Goal: Transaction & Acquisition: Subscribe to service/newsletter

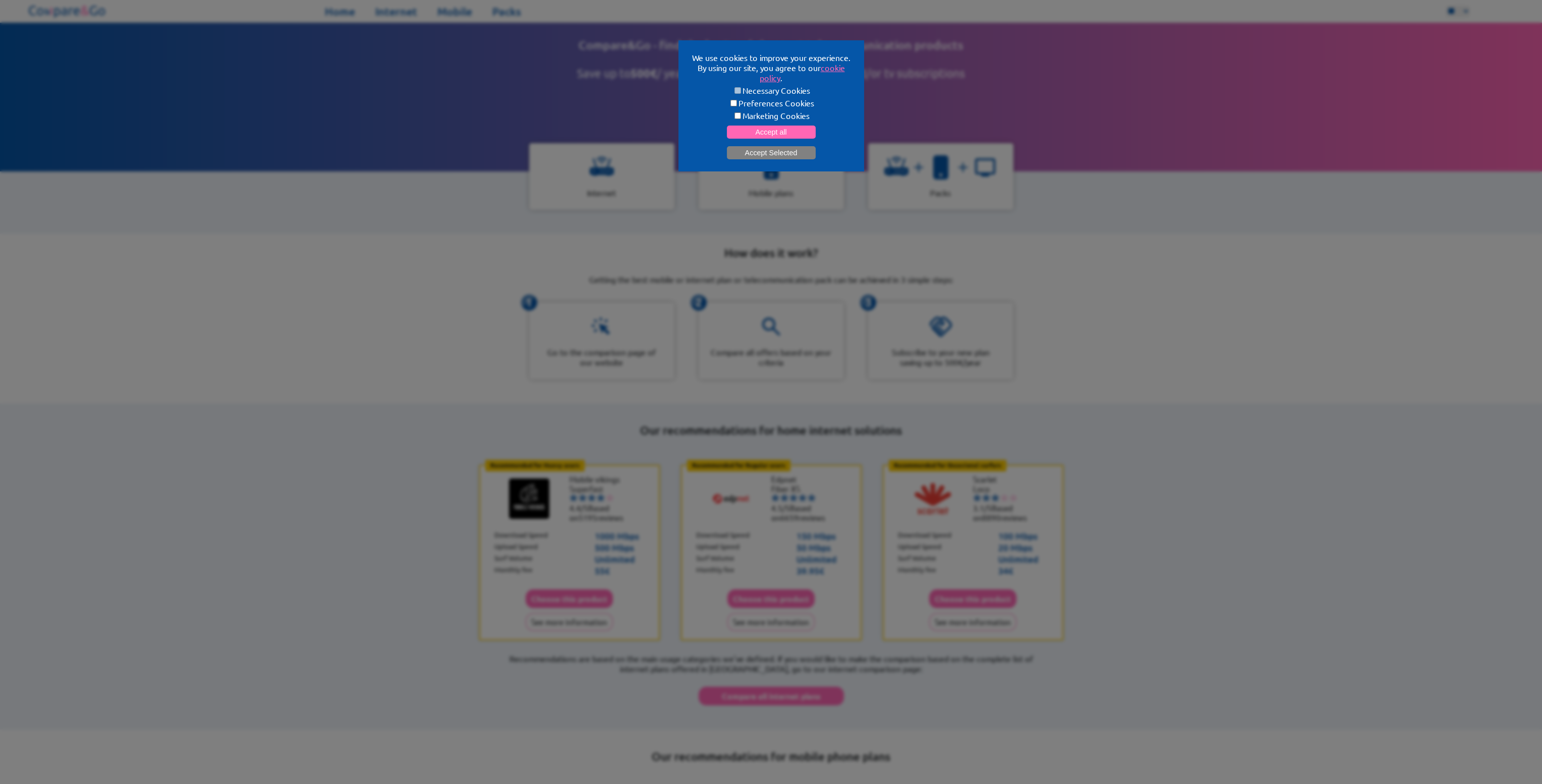
click at [775, 152] on button "Accept Selected" at bounding box center [771, 153] width 89 height 13
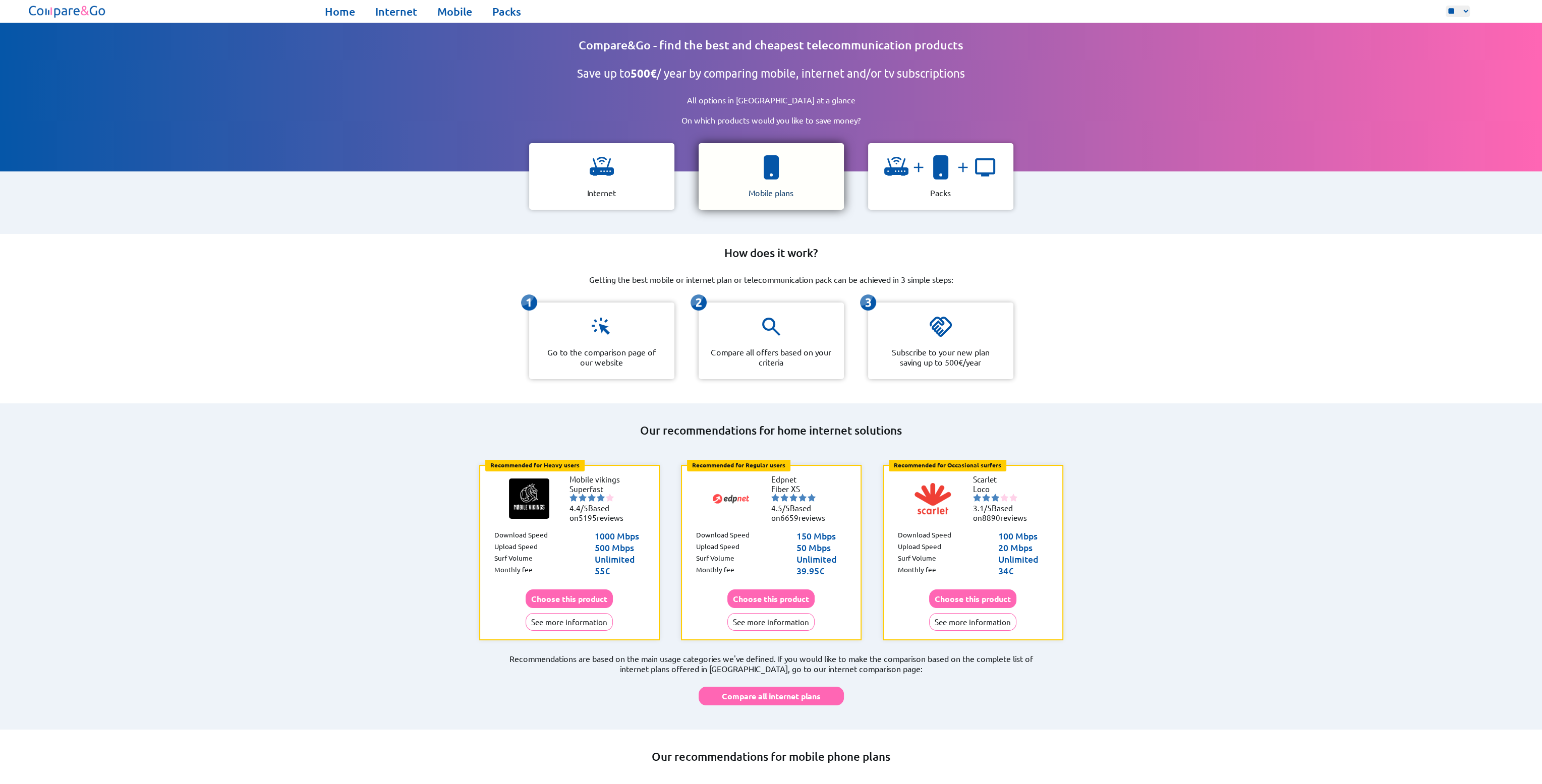
click at [779, 180] on div "Mobile plans" at bounding box center [771, 176] width 145 height 66
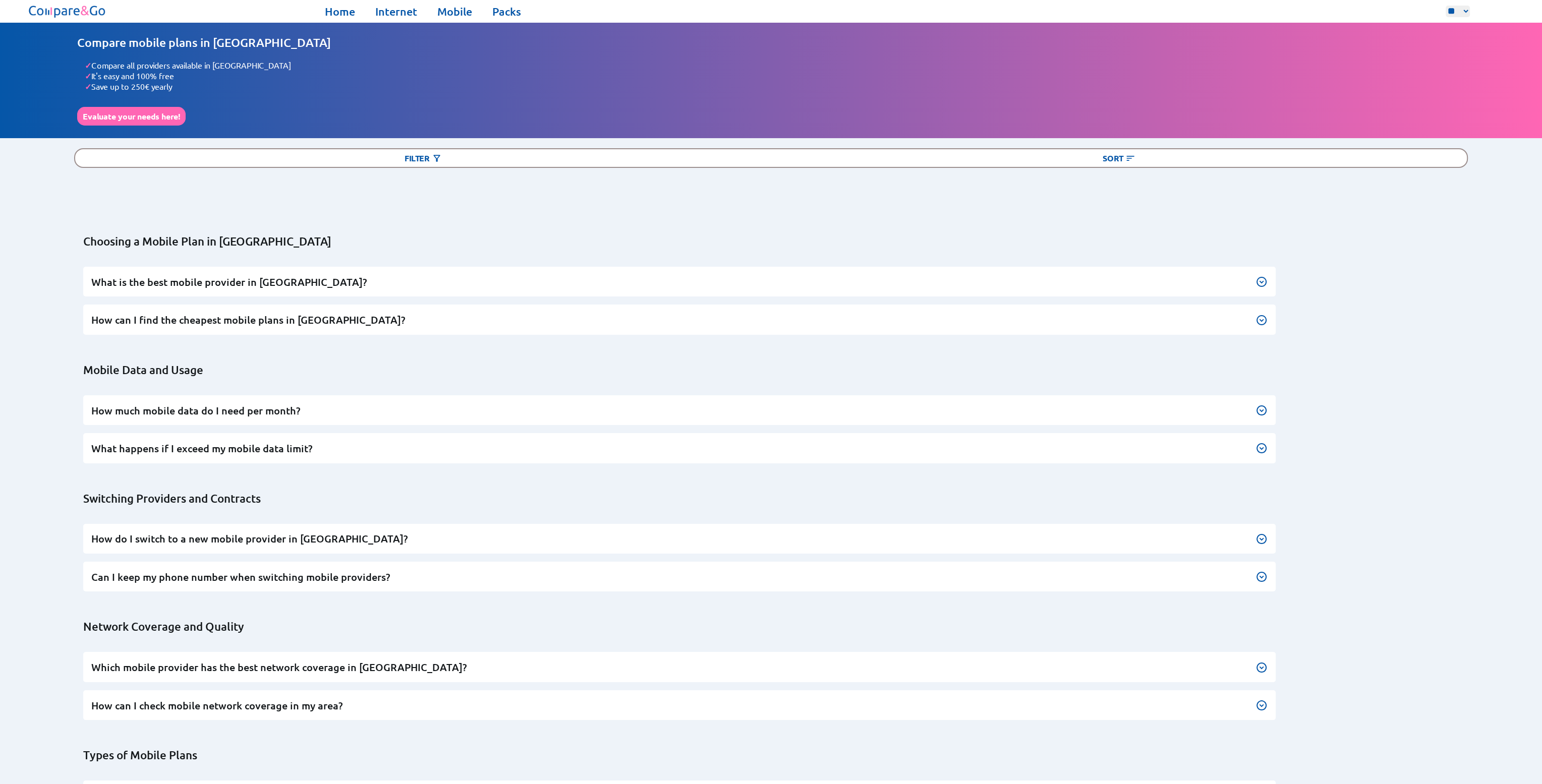
click at [576, 279] on h3 "What is the best mobile provider in [GEOGRAPHIC_DATA]?" at bounding box center [679, 282] width 1176 height 14
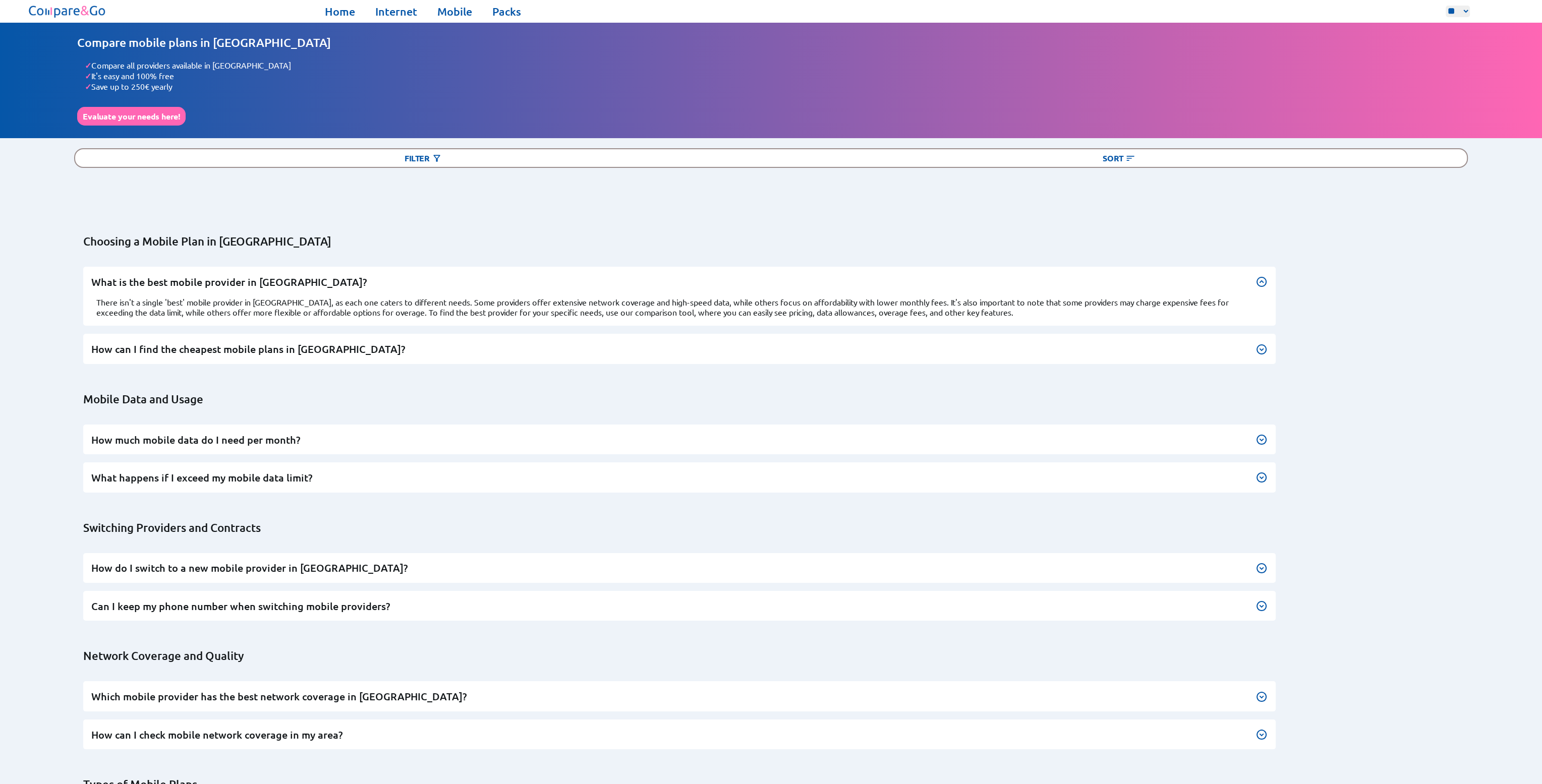
click at [576, 277] on h3 "What is the best mobile provider in Belgium?" at bounding box center [679, 282] width 1176 height 14
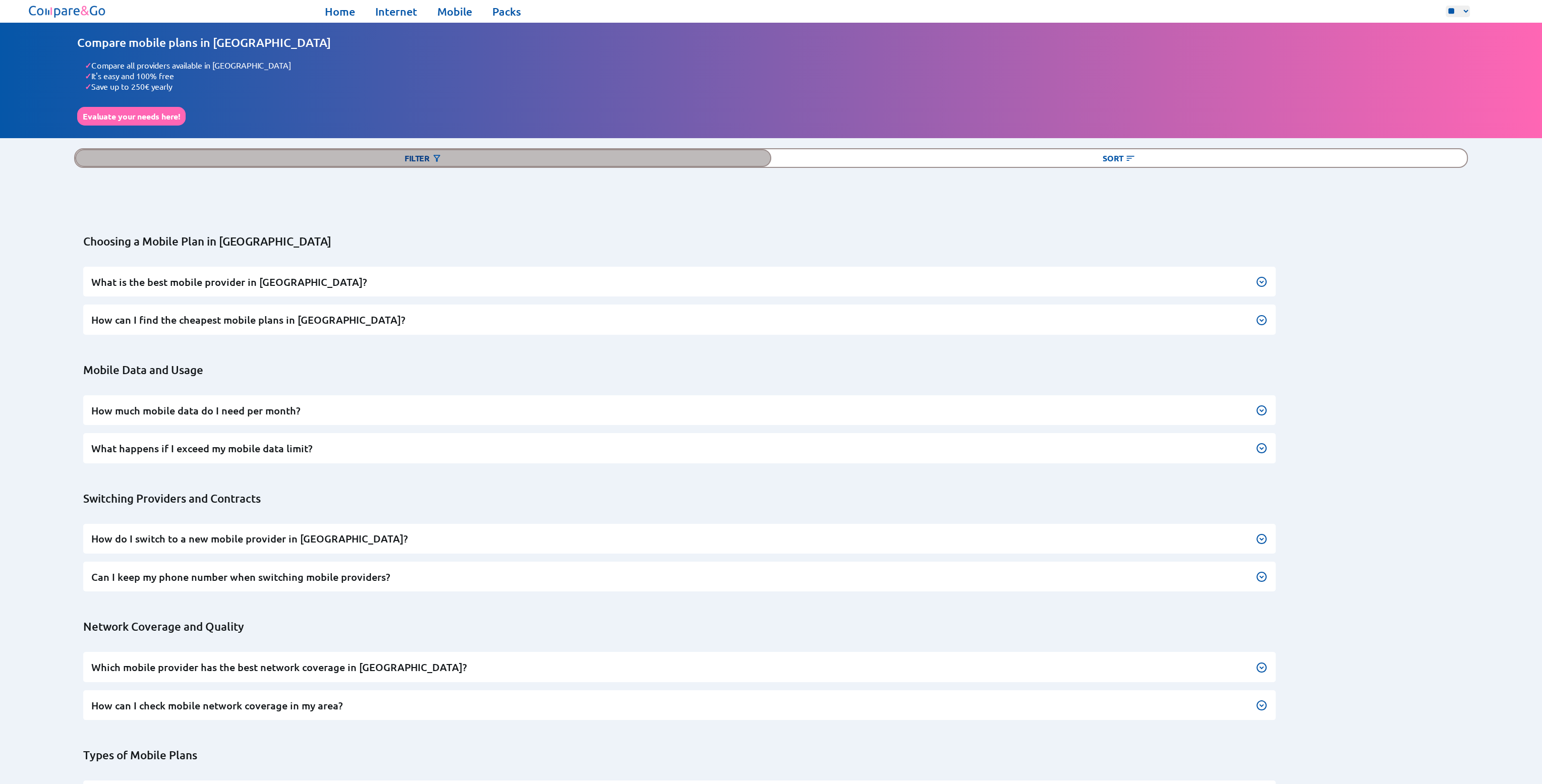
click at [456, 155] on div "Filter" at bounding box center [423, 157] width 696 height 17
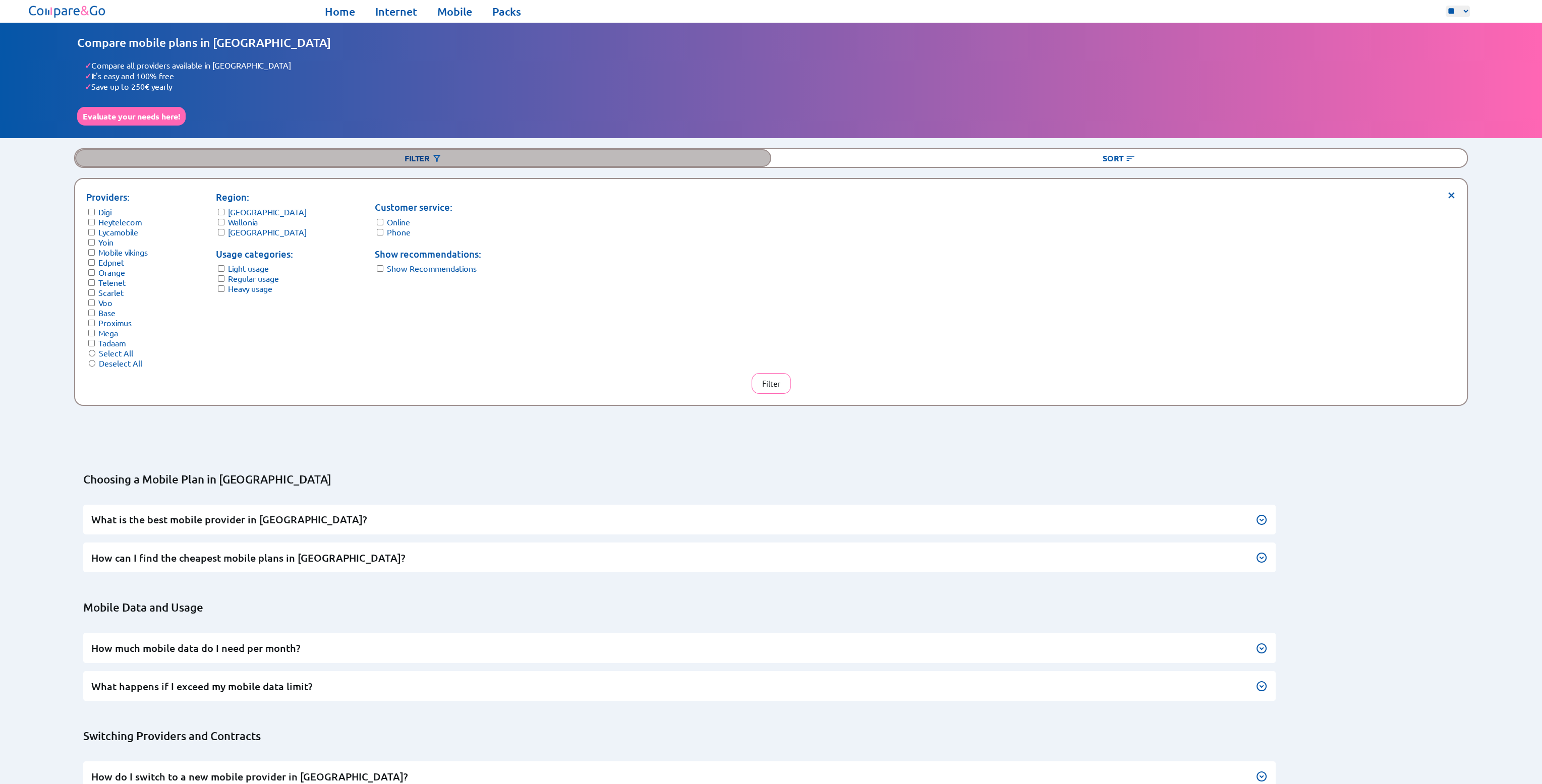
click at [456, 154] on div "Filter" at bounding box center [423, 157] width 696 height 17
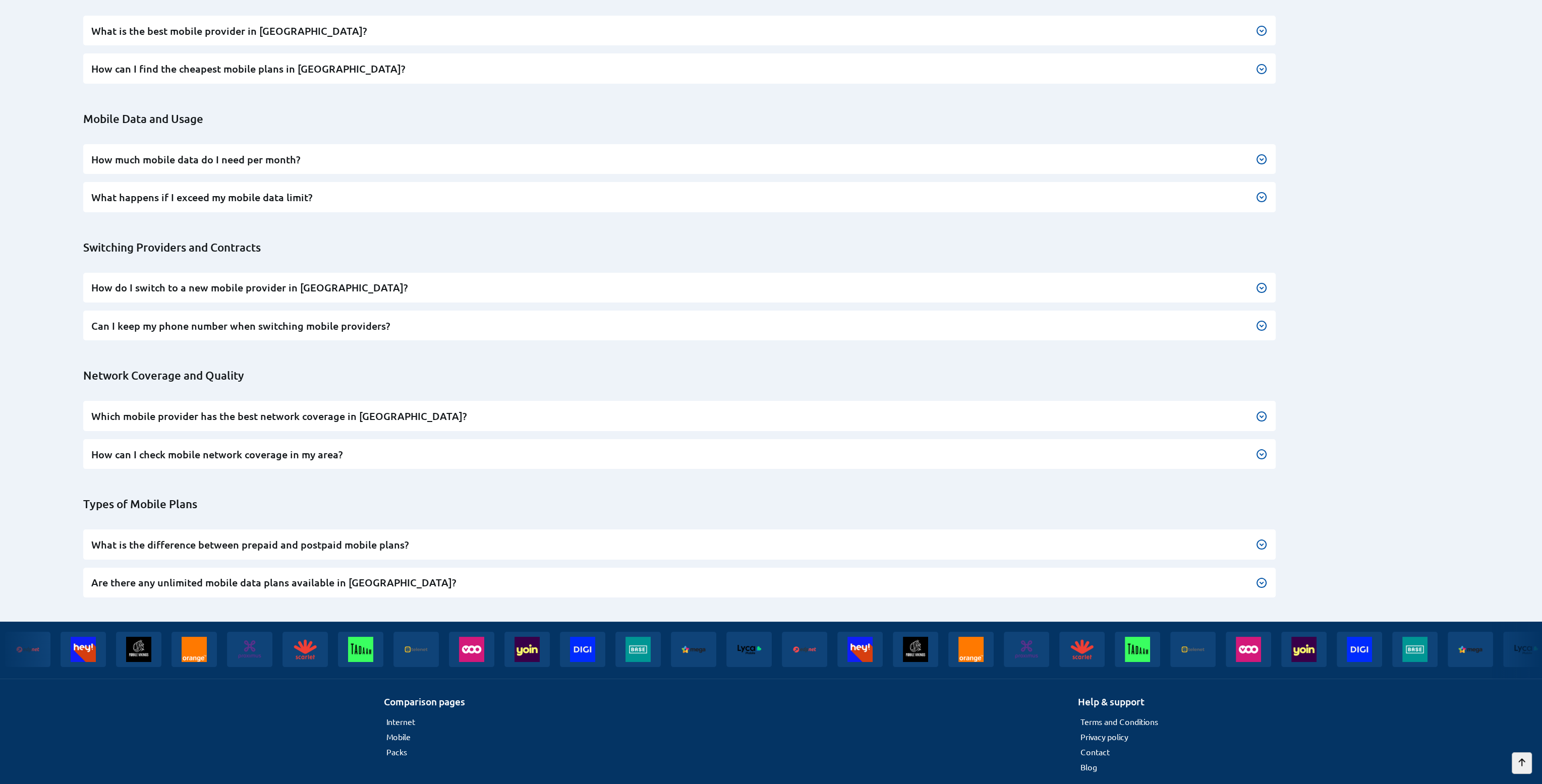
scroll to position [251, 0]
click at [464, 152] on h3 "How much mobile data do I need per month?" at bounding box center [679, 159] width 1176 height 14
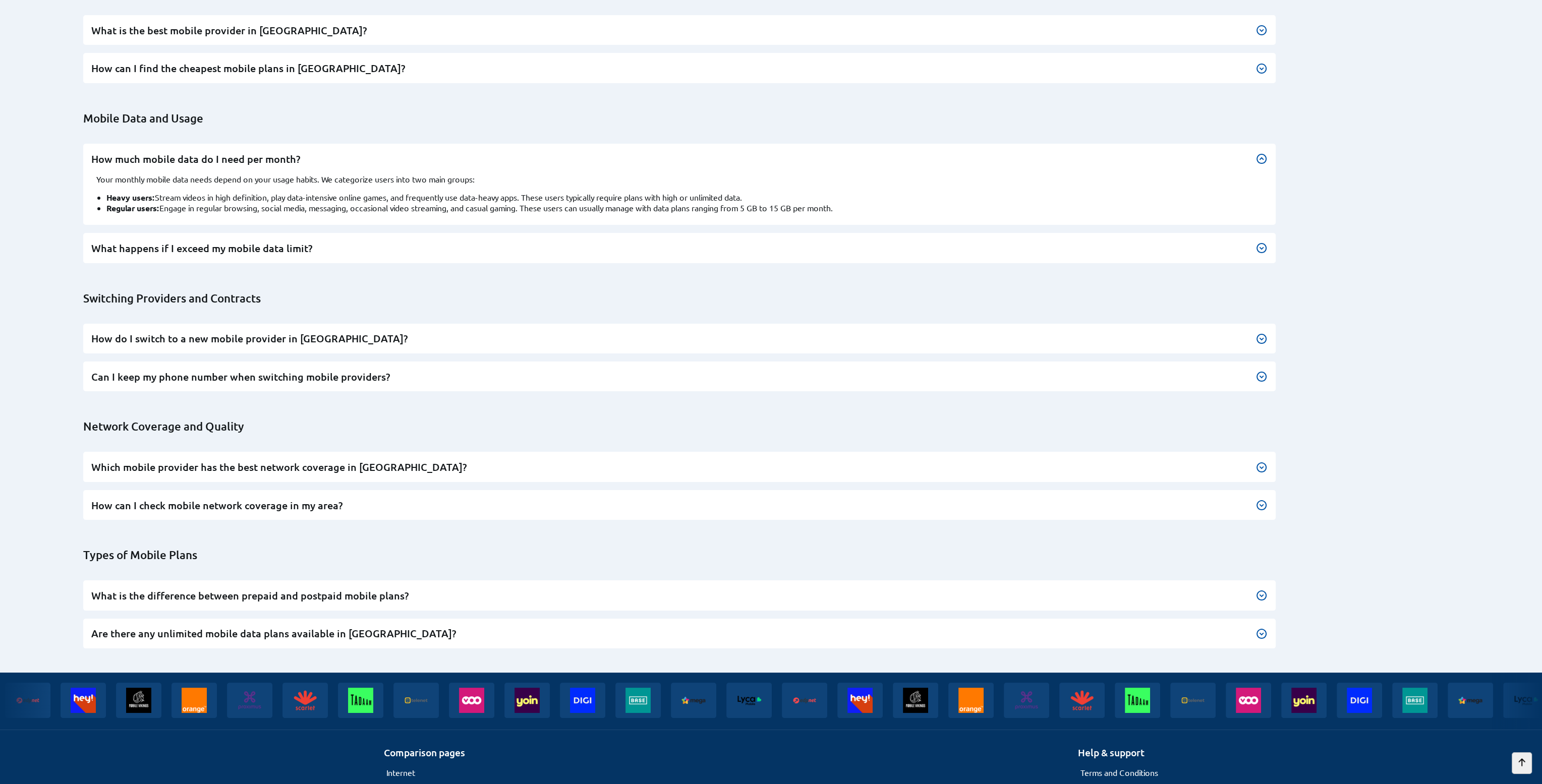
click at [464, 152] on h3 "How much mobile data do I need per month?" at bounding box center [679, 159] width 1176 height 14
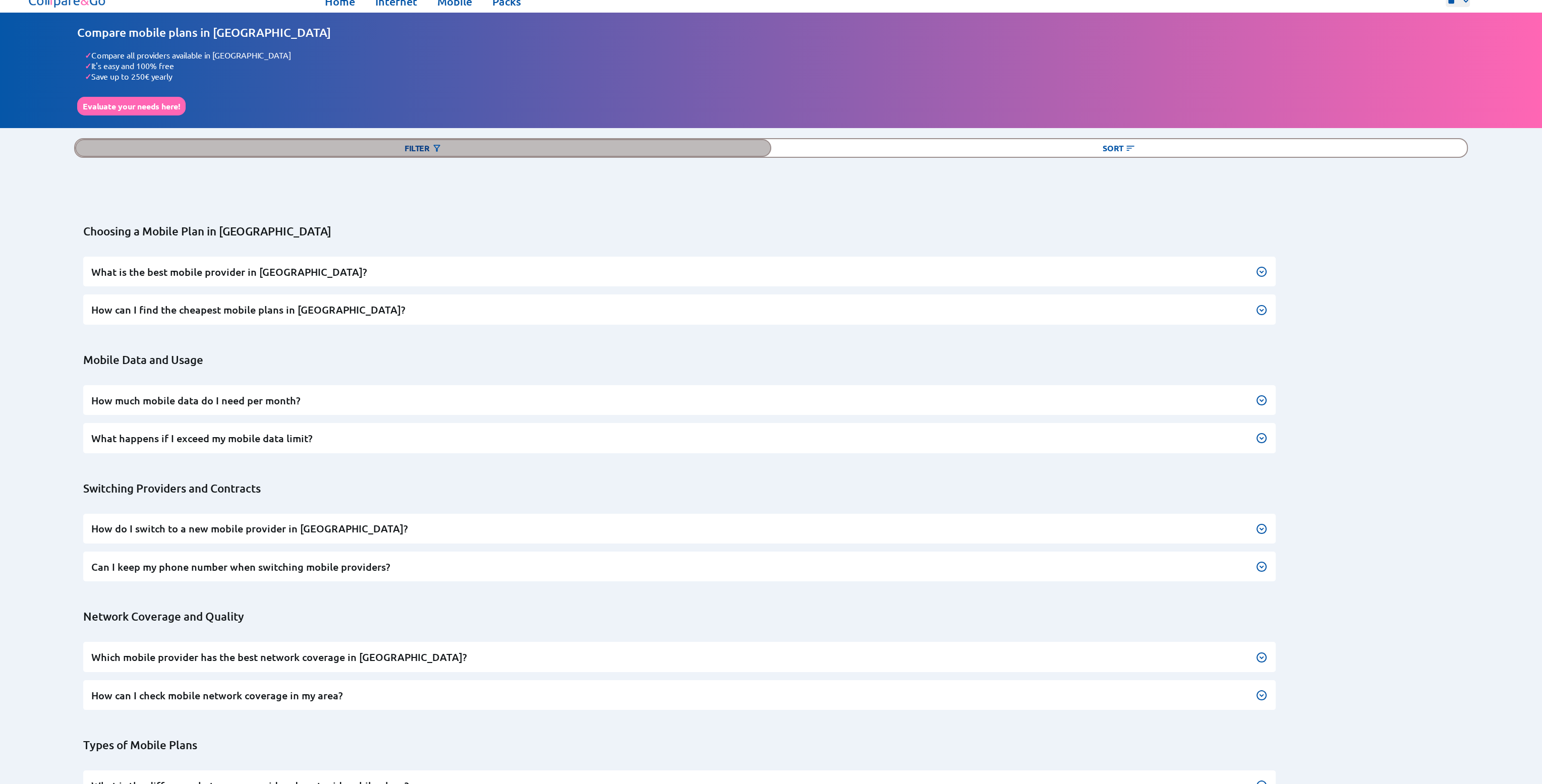
scroll to position [0, 0]
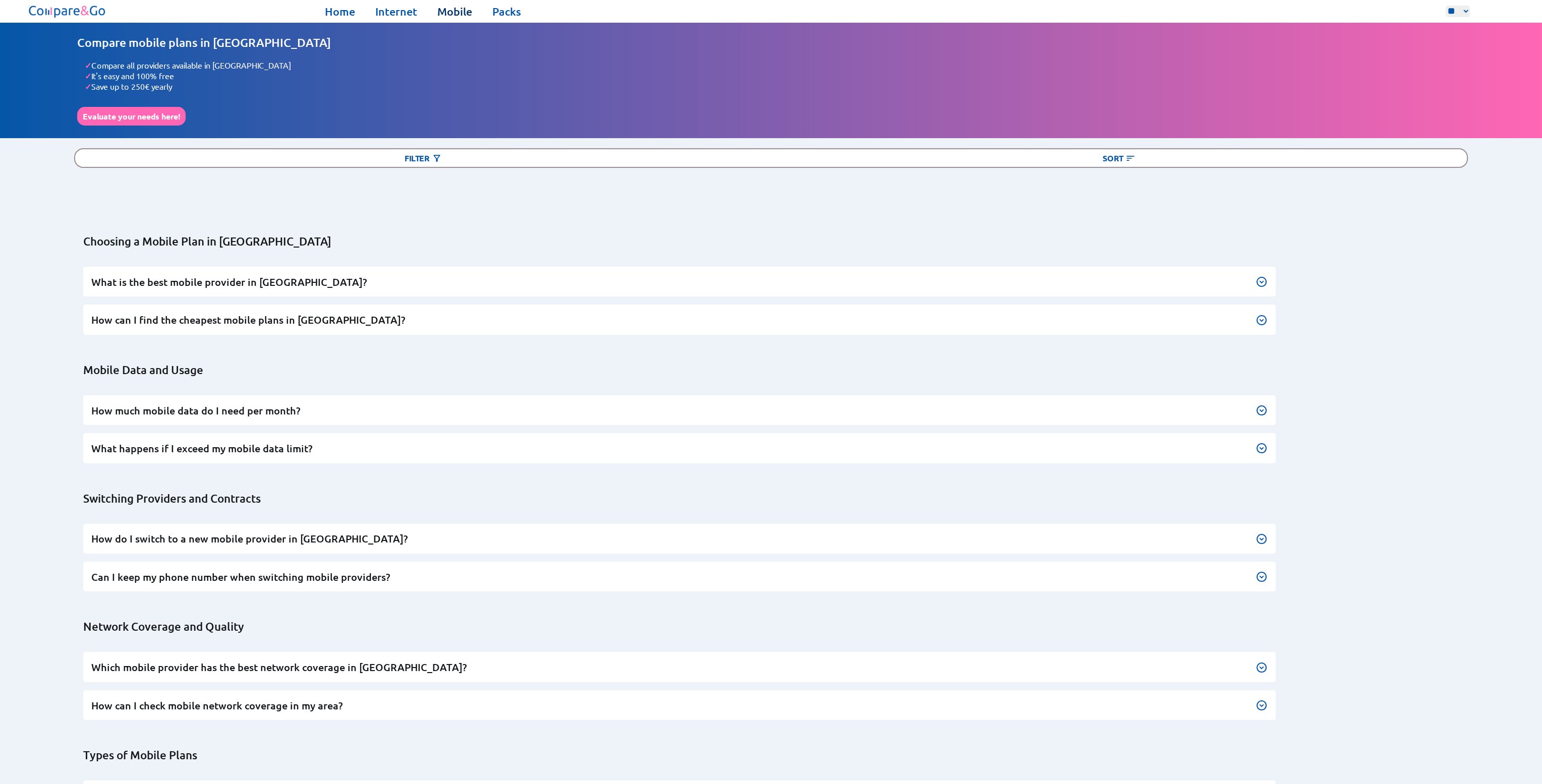
click at [466, 8] on link "Mobile" at bounding box center [454, 12] width 35 height 14
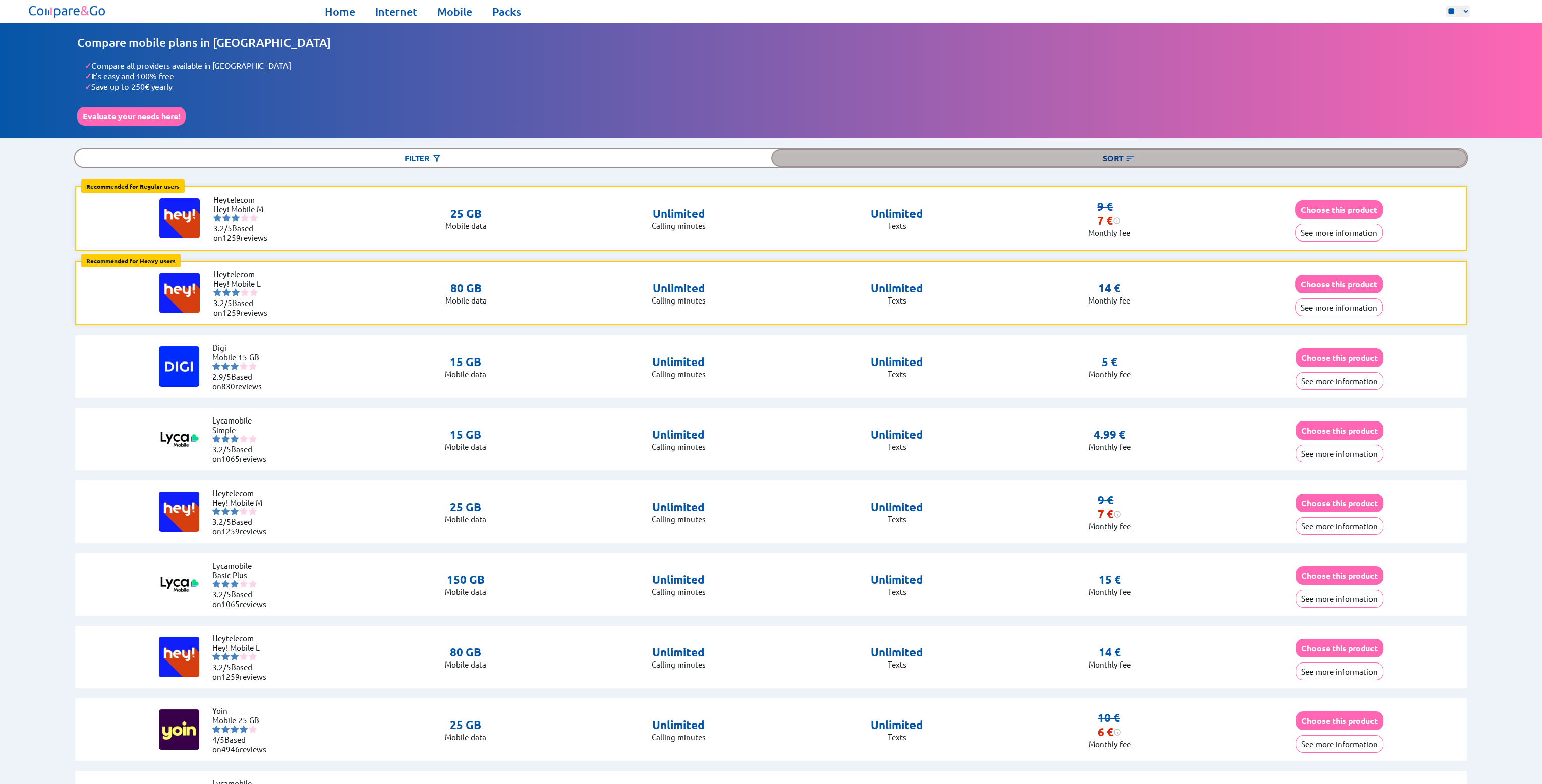
click at [1137, 152] on div "Sort" at bounding box center [1119, 157] width 696 height 17
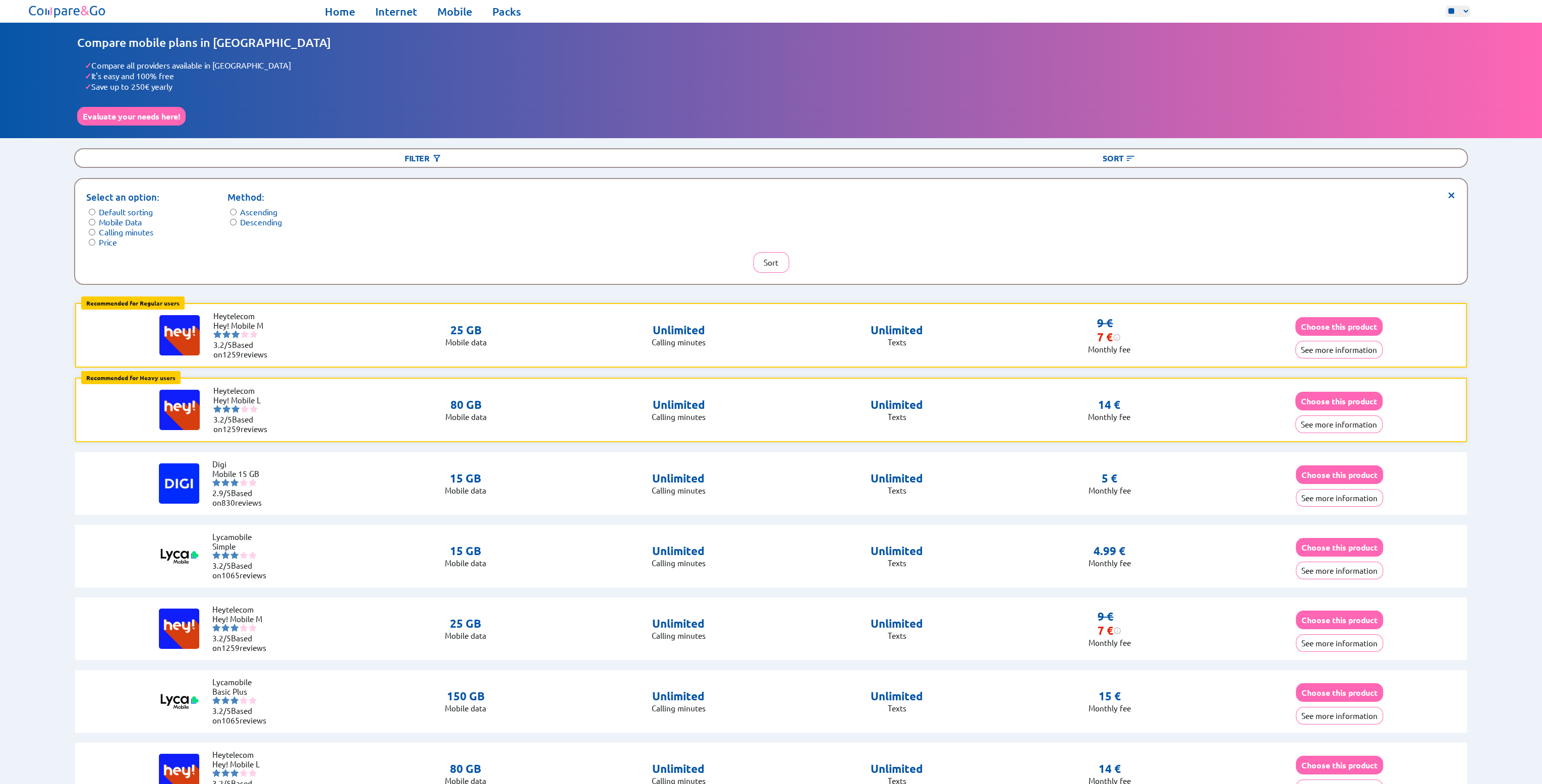
click at [105, 237] on label "Price" at bounding box center [108, 242] width 18 height 10
click at [770, 255] on button "Sort" at bounding box center [771, 262] width 36 height 21
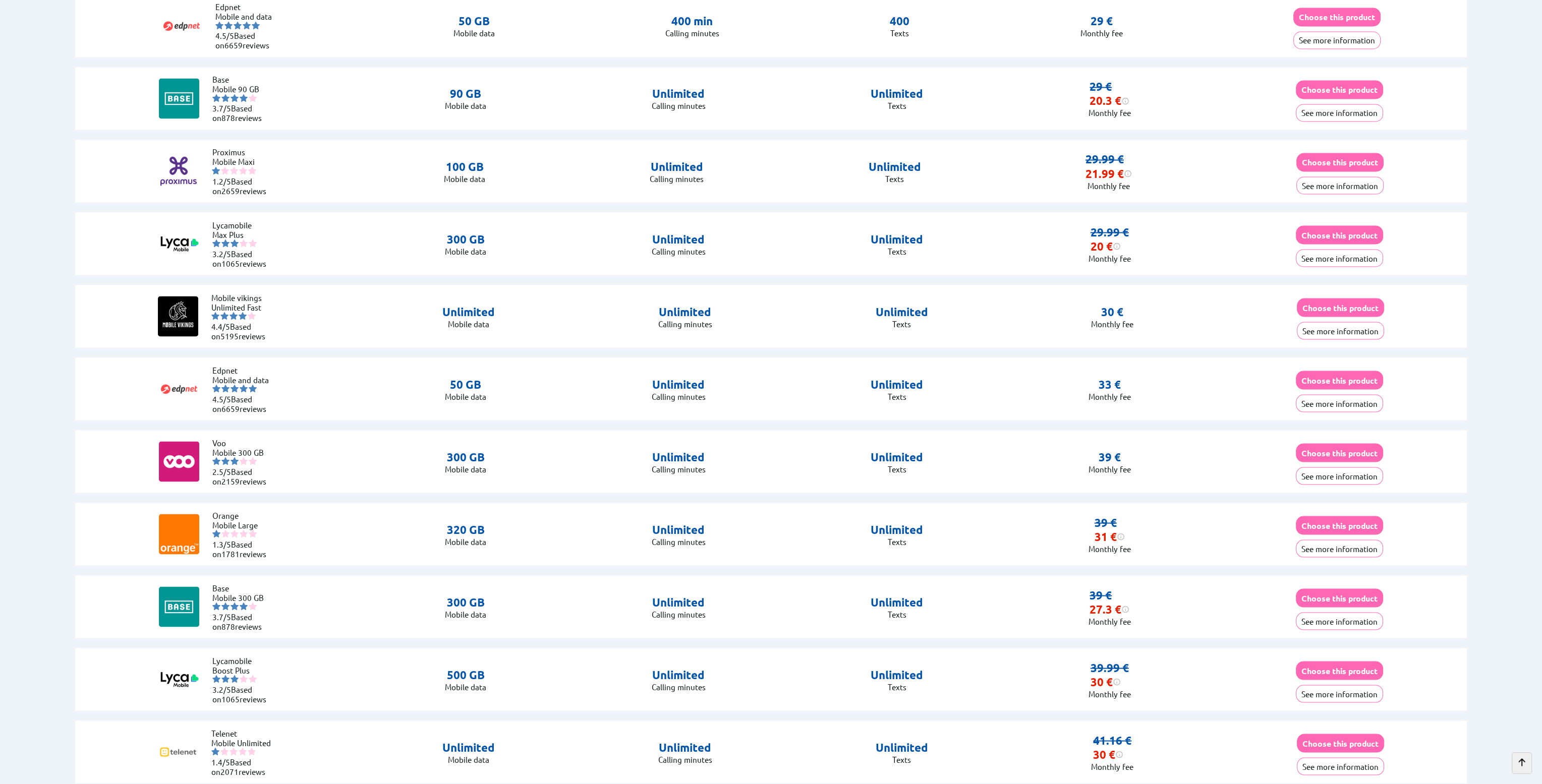
scroll to position [3752, 0]
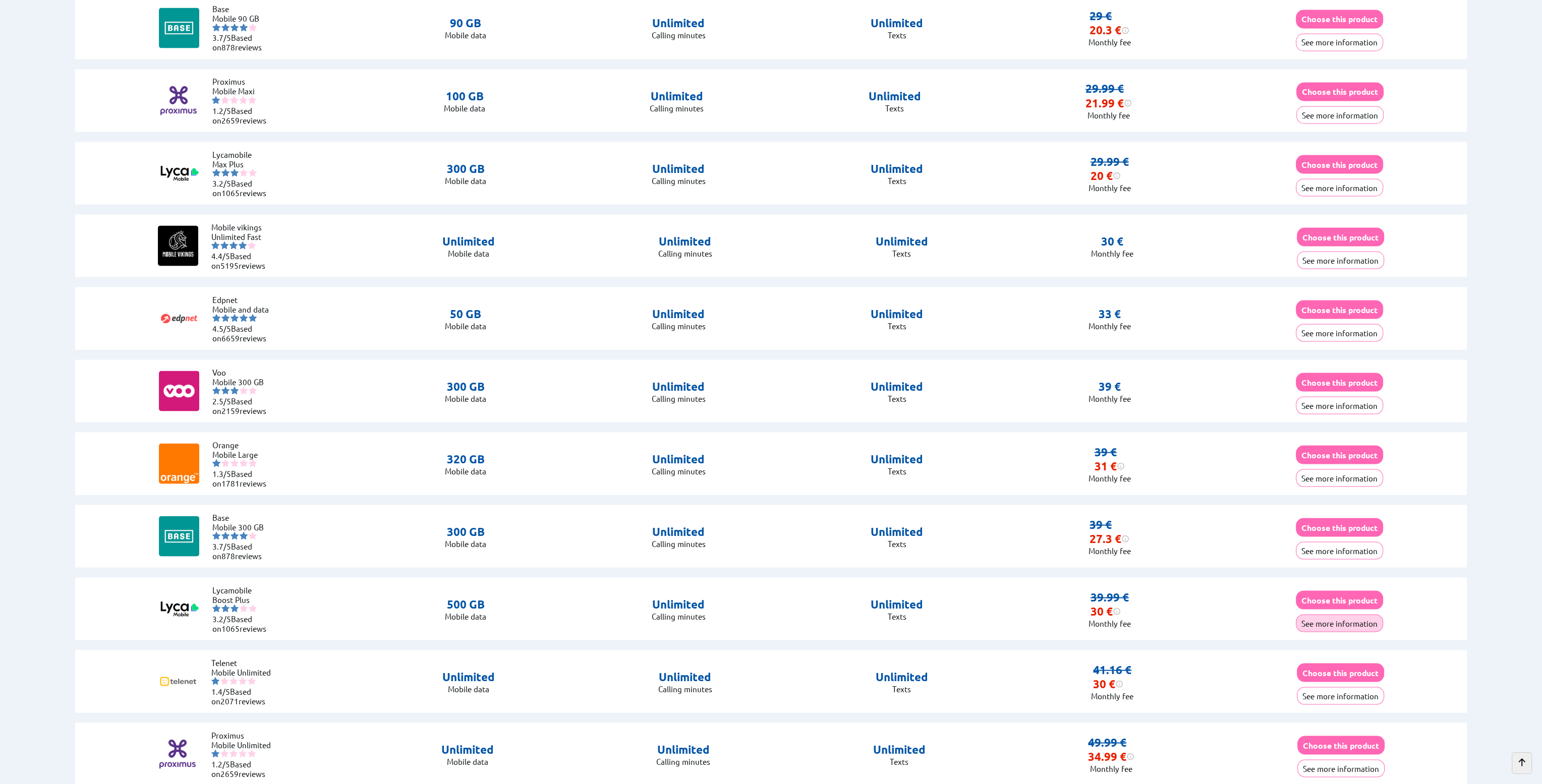
click at [1336, 618] on button "See more information" at bounding box center [1340, 622] width 87 height 17
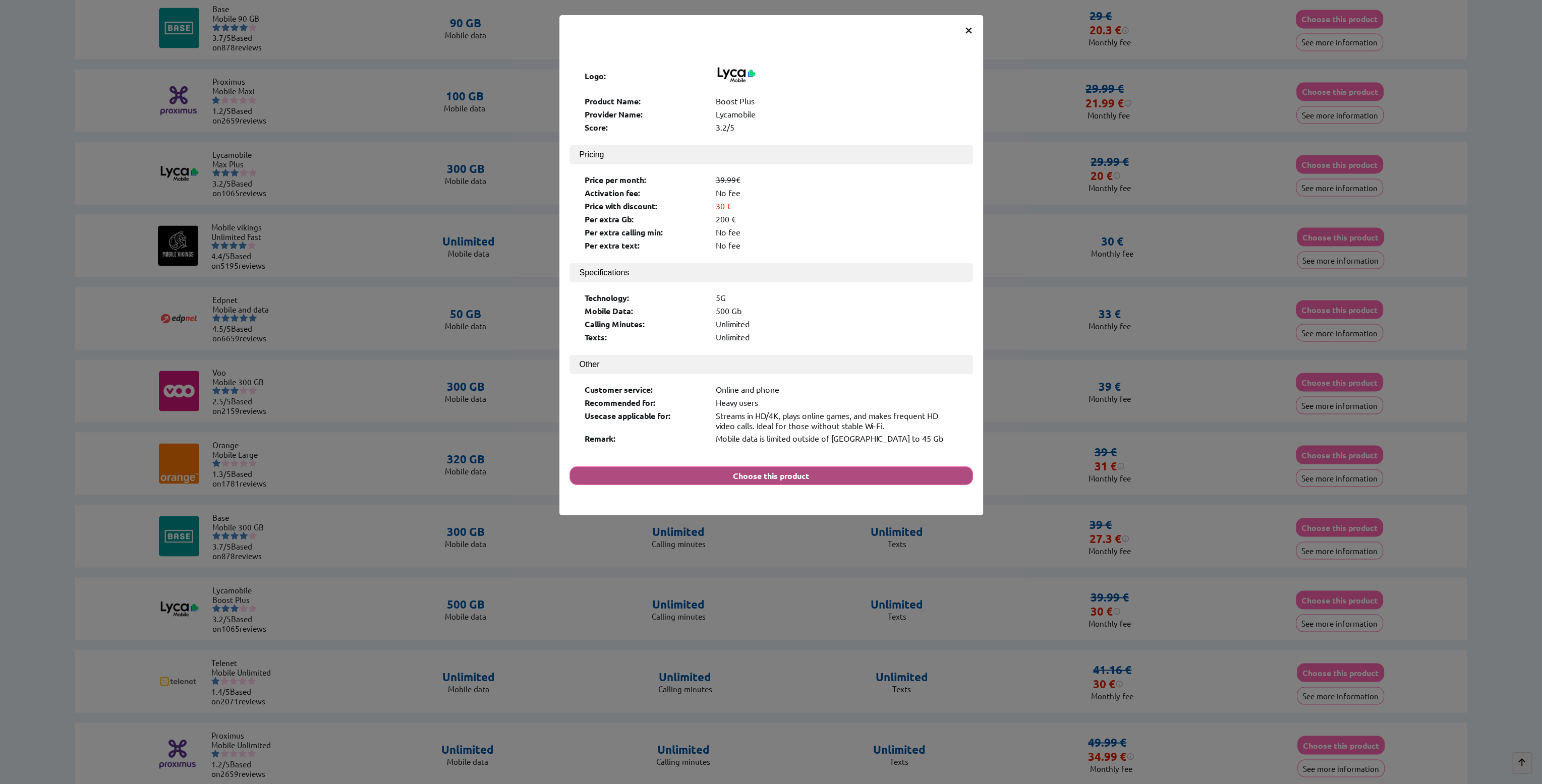
click at [831, 466] on button "Choose this product" at bounding box center [771, 475] width 403 height 19
click at [966, 26] on span "×" at bounding box center [969, 29] width 8 height 18
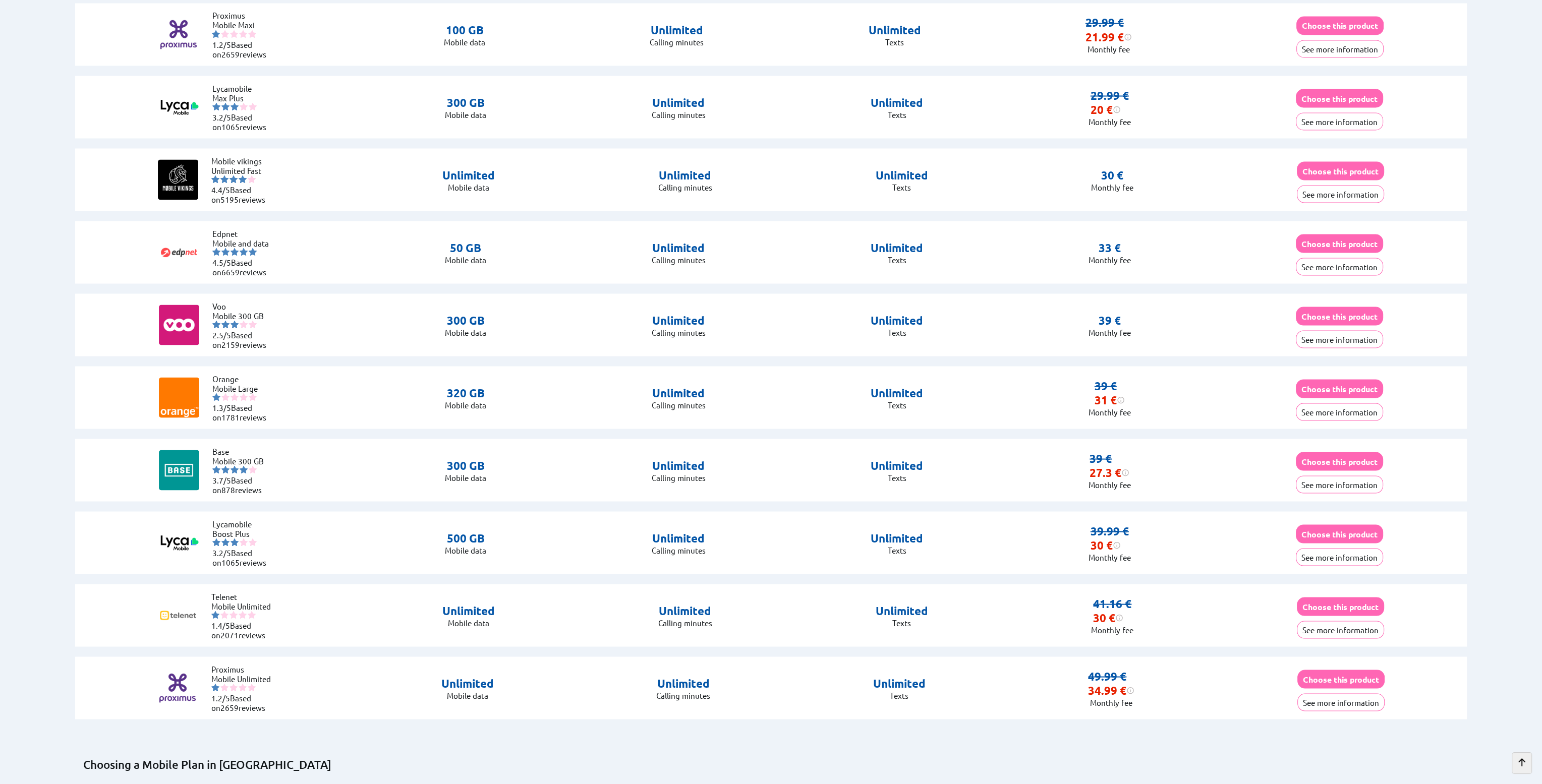
scroll to position [3873, 0]
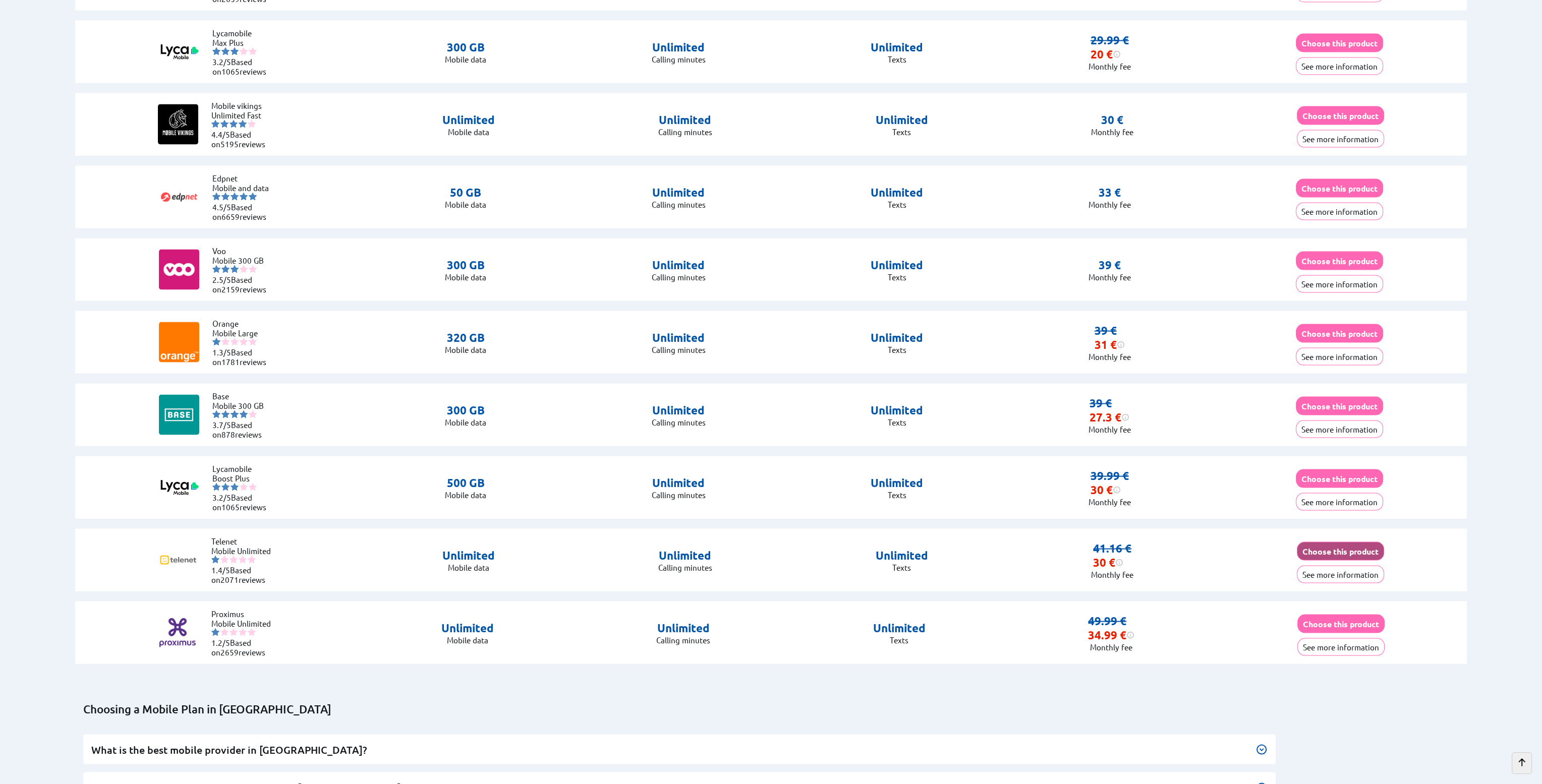
click at [1346, 546] on button "Choose this product" at bounding box center [1340, 551] width 87 height 19
click at [1350, 329] on button "Choose this product" at bounding box center [1340, 333] width 87 height 19
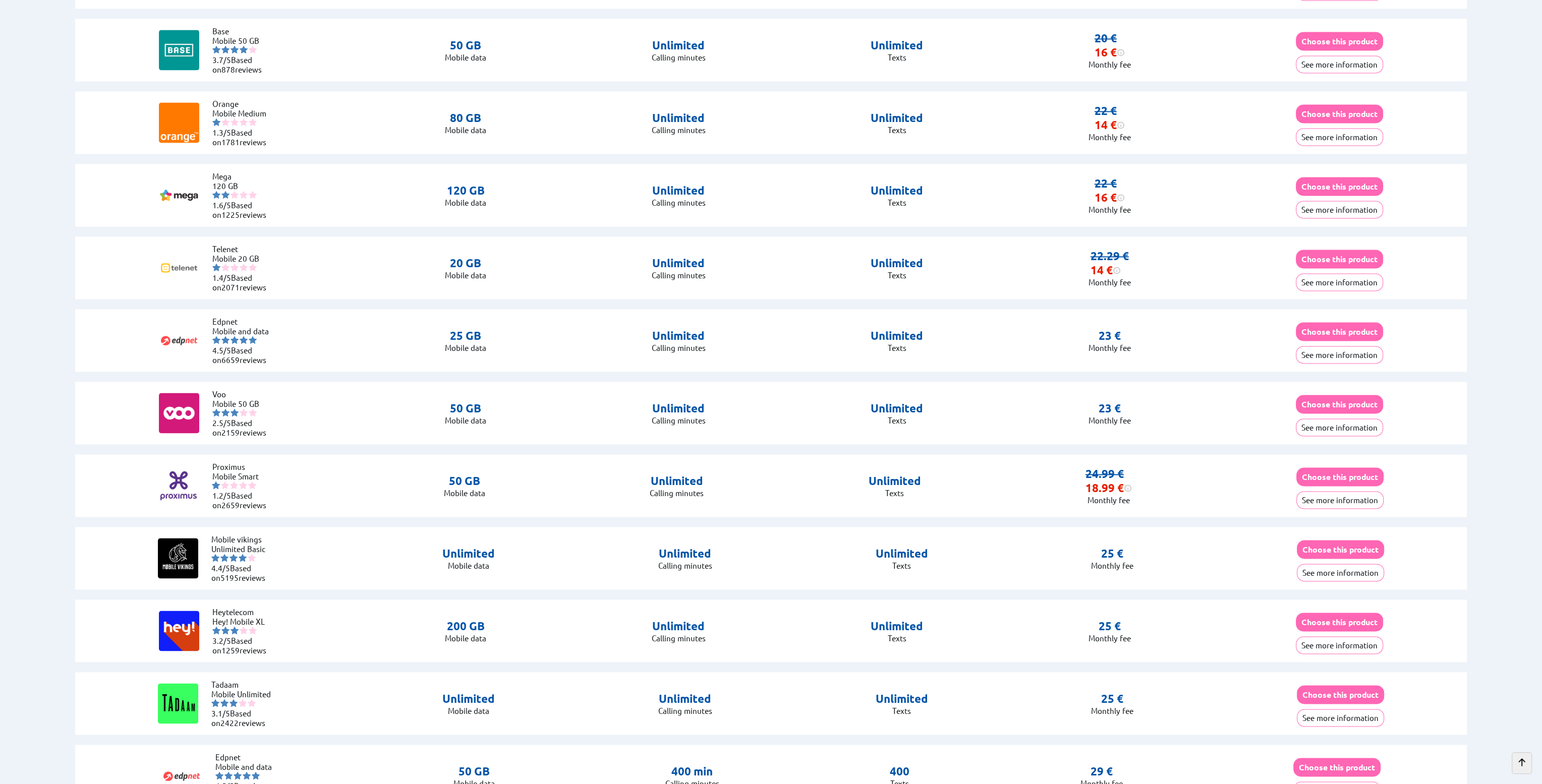
scroll to position [3147, 0]
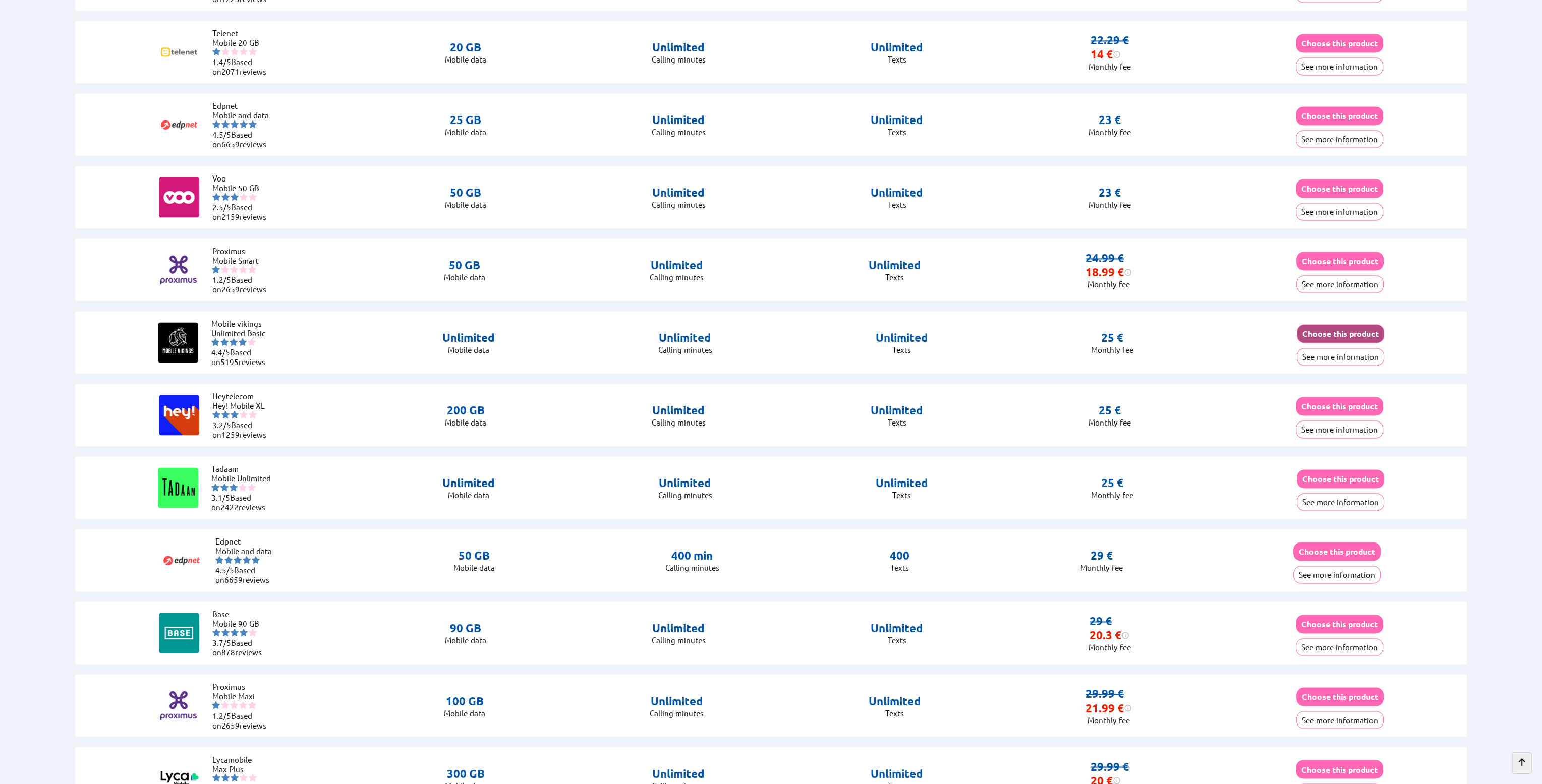
click at [1346, 326] on button "Choose this product" at bounding box center [1340, 333] width 87 height 19
